Goal: Contribute content

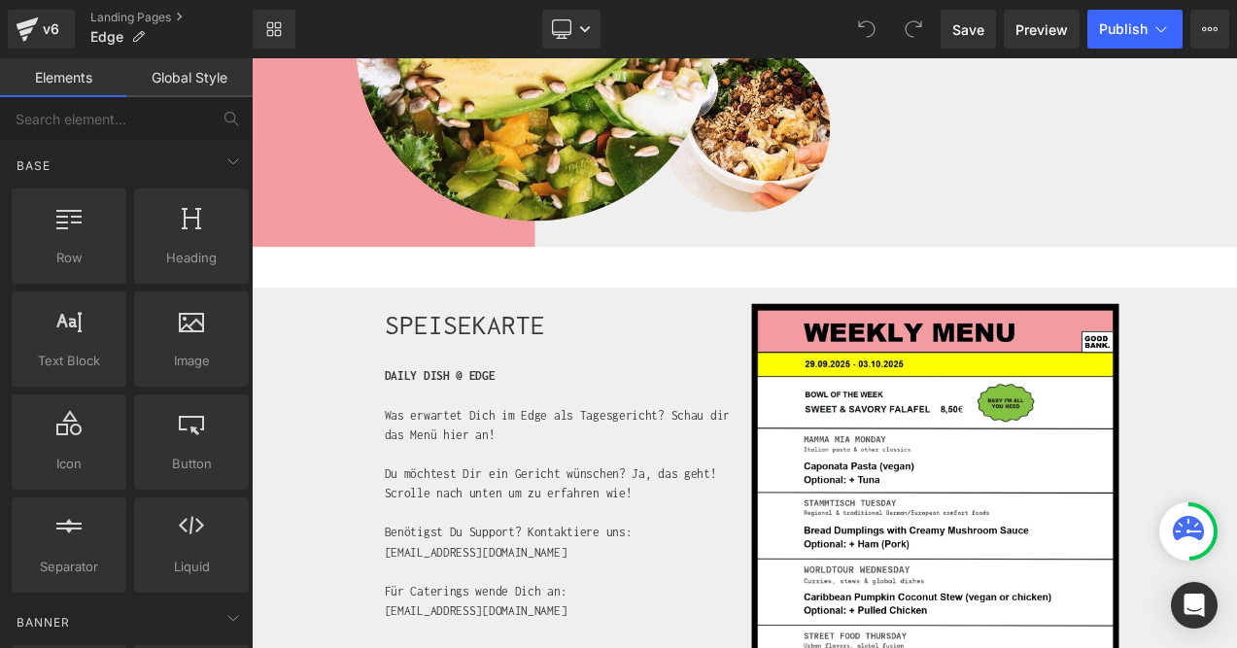
scroll to position [380, 0]
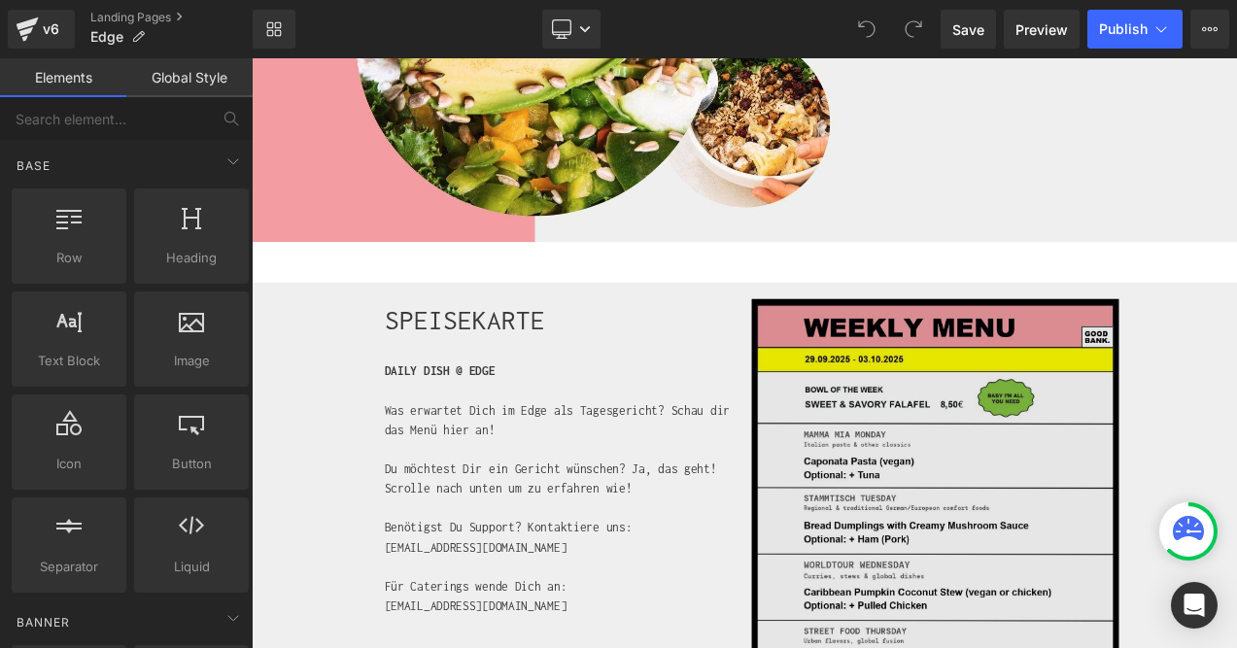
click at [996, 482] on img at bounding box center [1067, 656] width 438 height 620
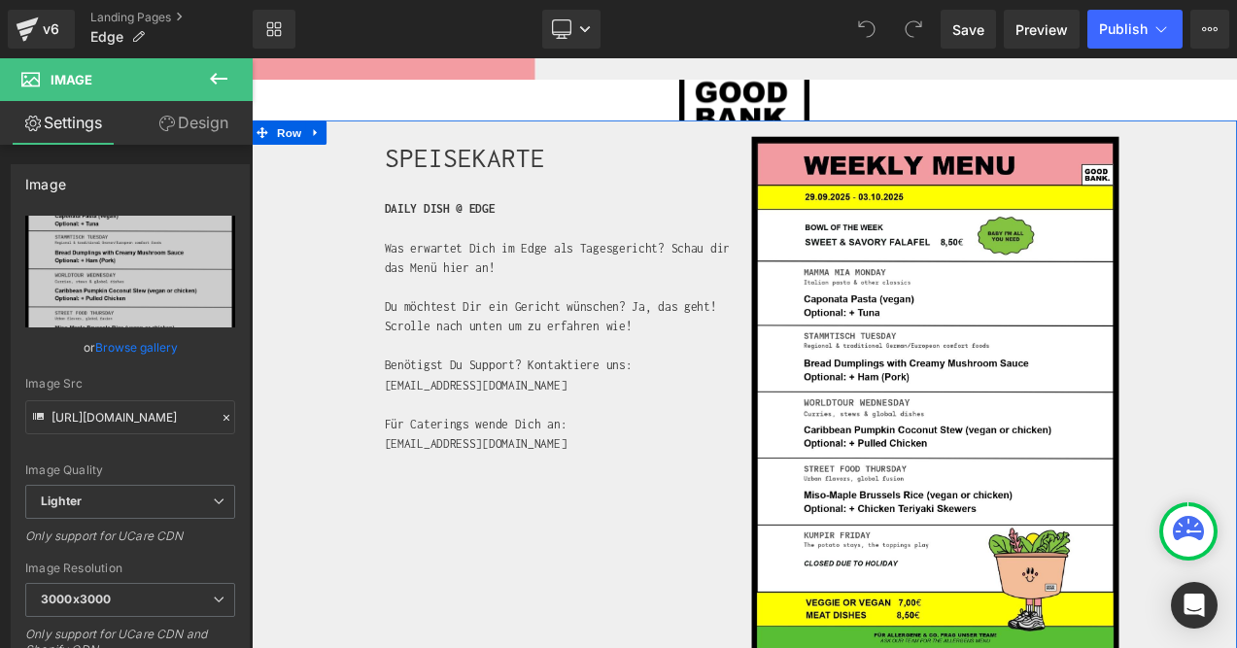
scroll to position [577, 0]
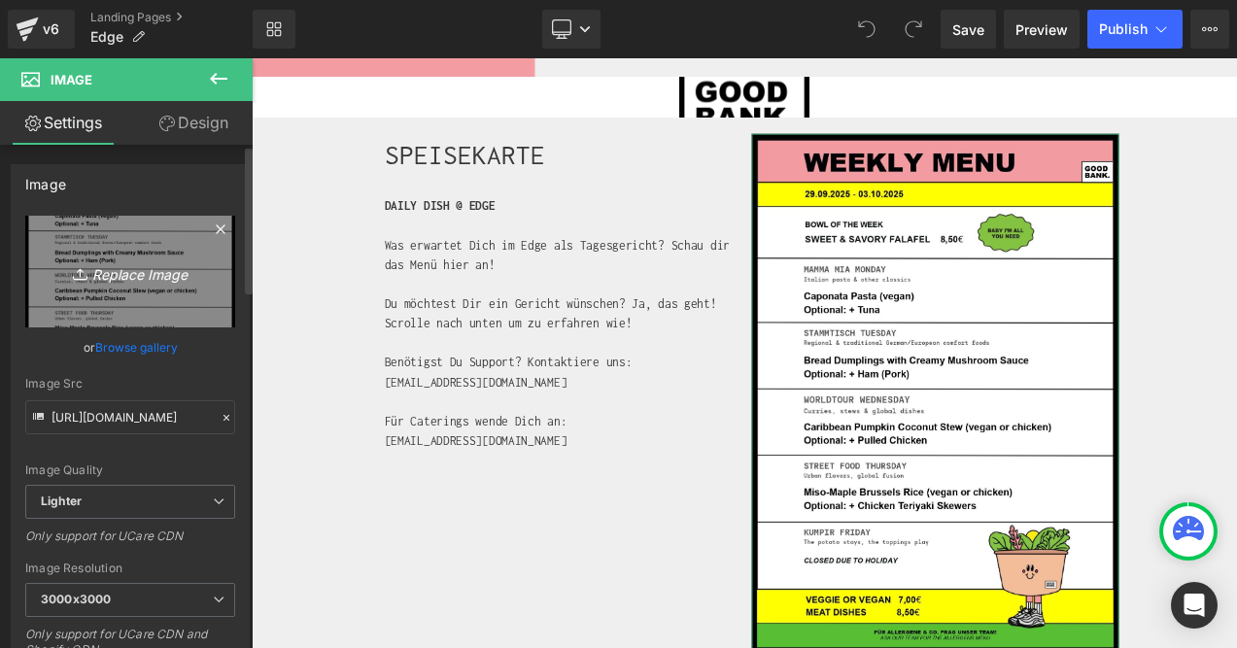
click at [153, 272] on icon "Replace Image" at bounding box center [129, 271] width 155 height 24
type input "C:\fakepath\EDGE_CW_41.jpg"
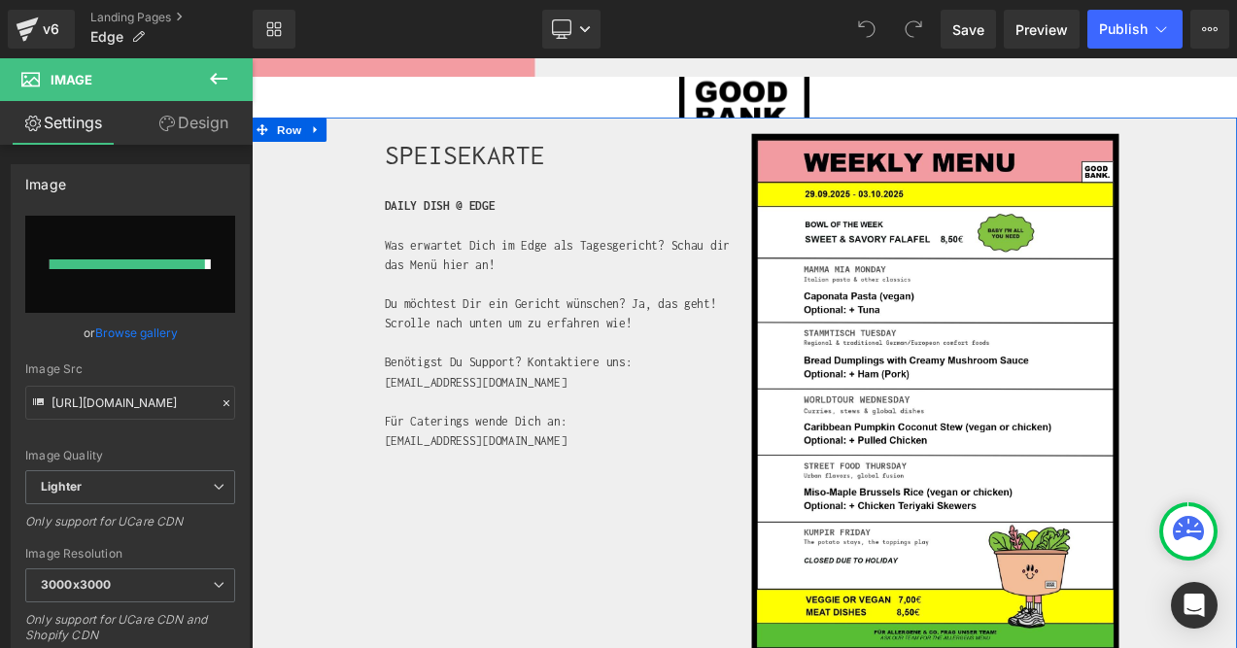
type input "[URL][DOMAIN_NAME]"
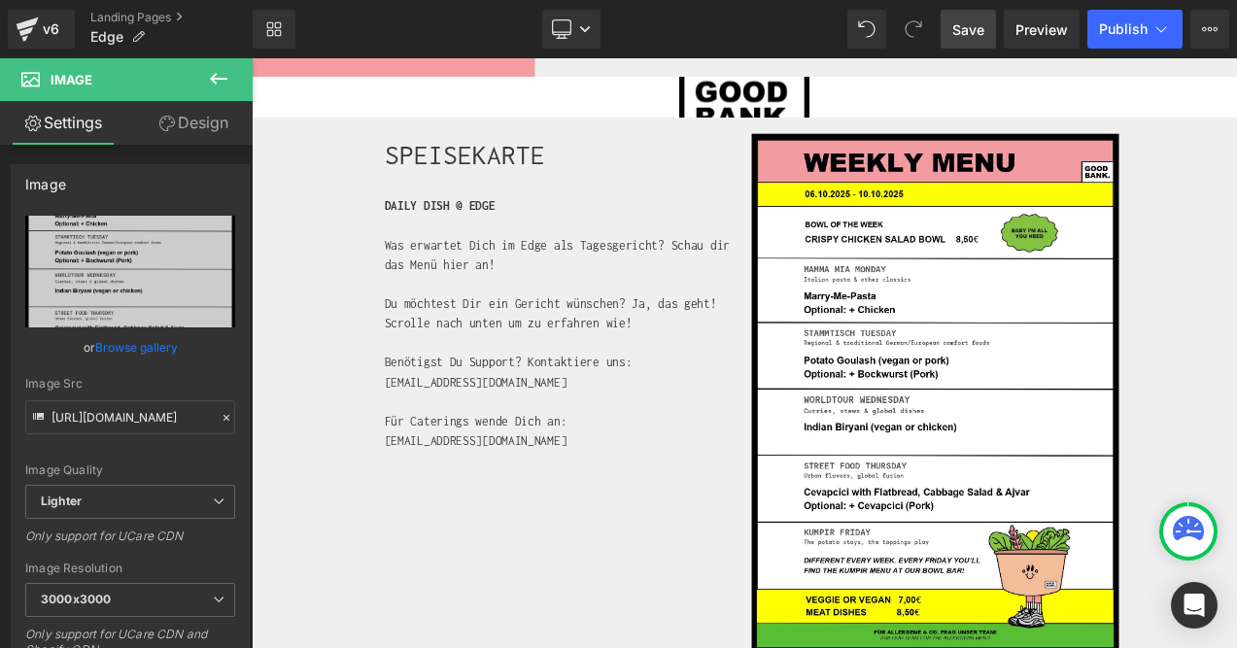
click at [968, 34] on span "Save" at bounding box center [968, 29] width 32 height 20
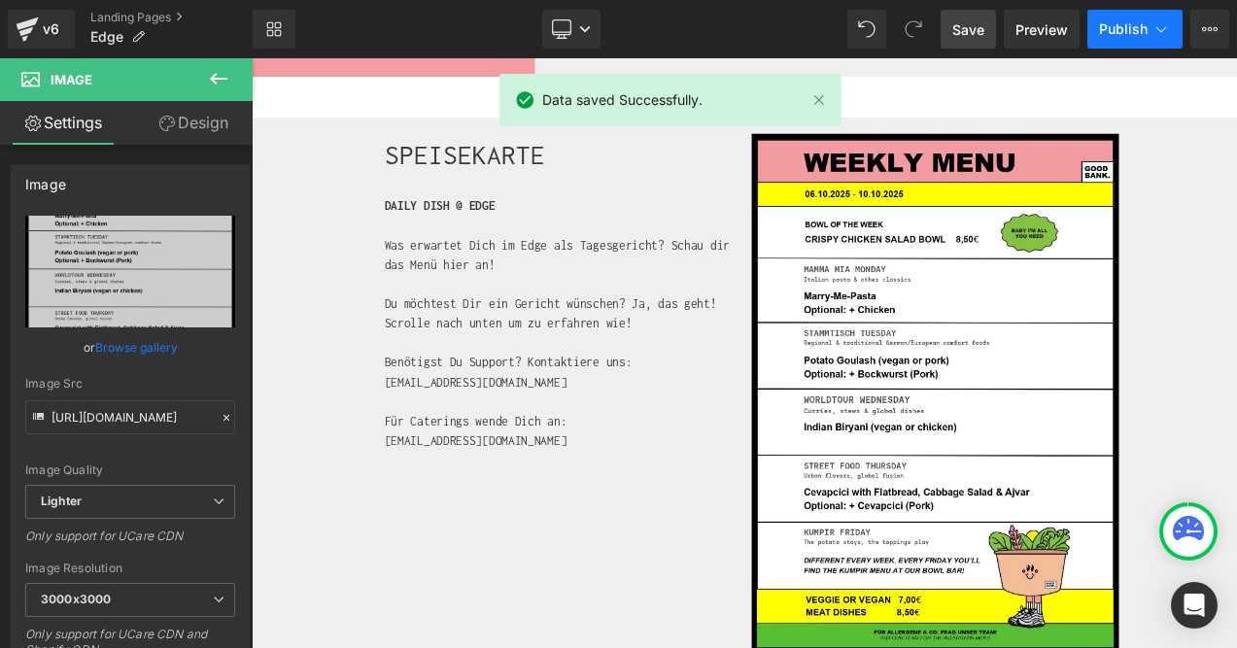
click at [1125, 31] on span "Publish" at bounding box center [1123, 29] width 49 height 16
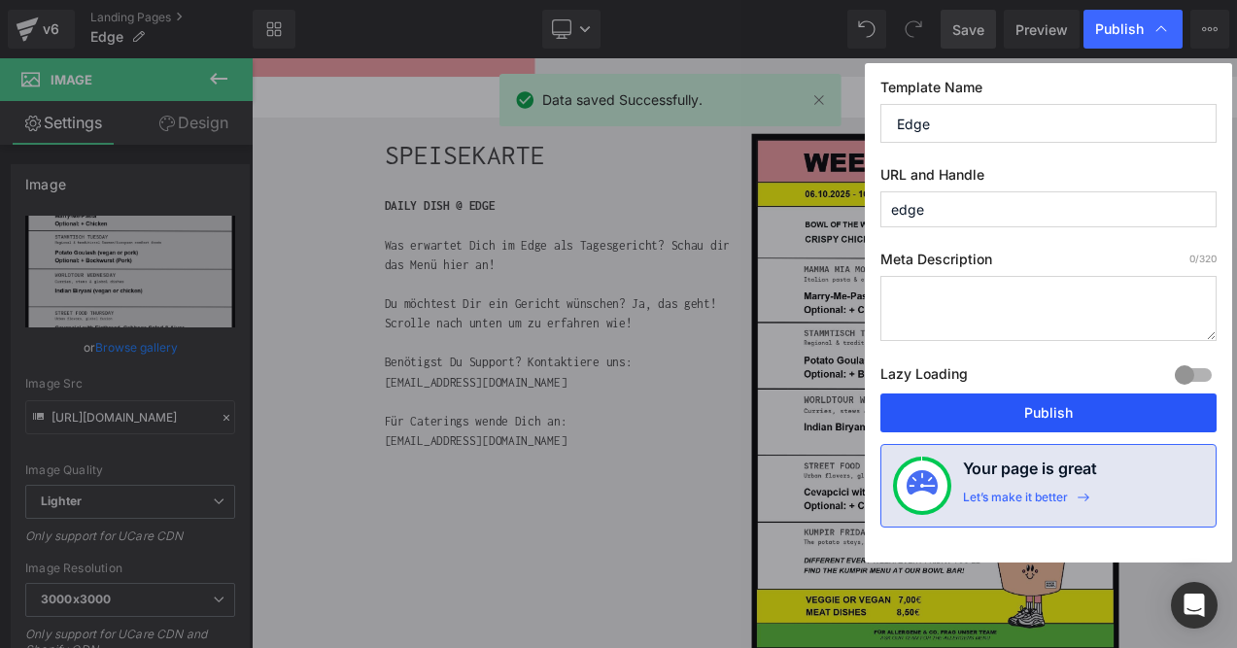
click at [1054, 410] on button "Publish" at bounding box center [1048, 413] width 336 height 39
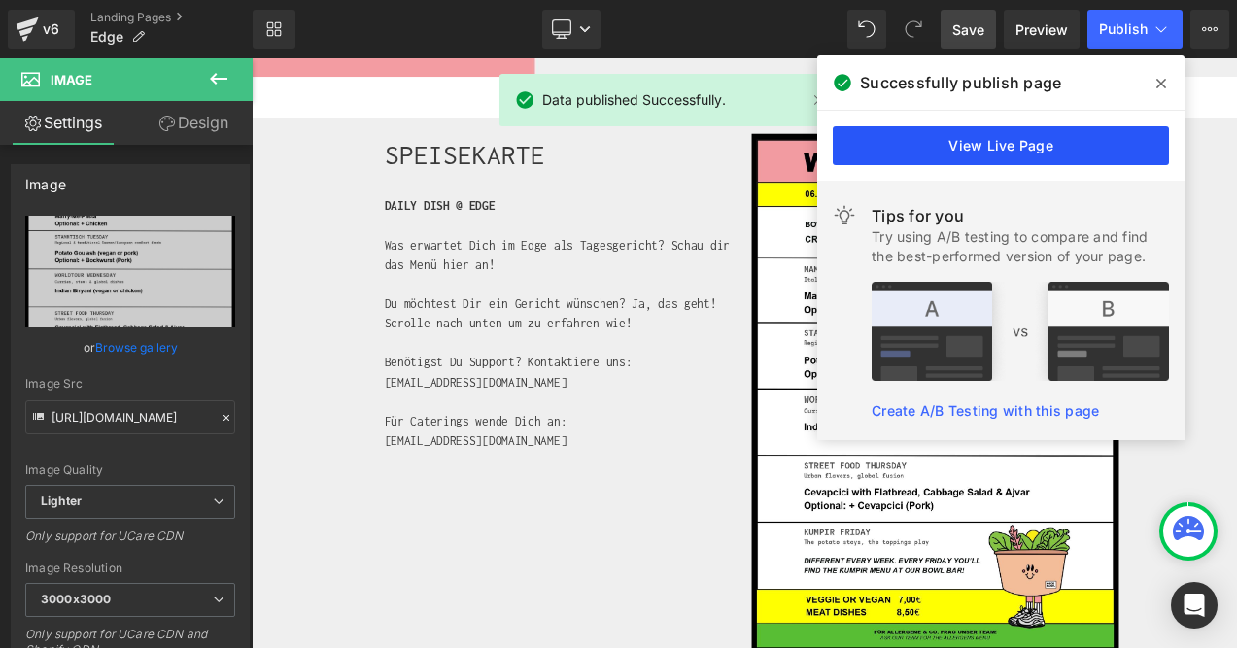
click at [1037, 157] on link "View Live Page" at bounding box center [1001, 145] width 336 height 39
